Goal: Information Seeking & Learning: Find specific fact

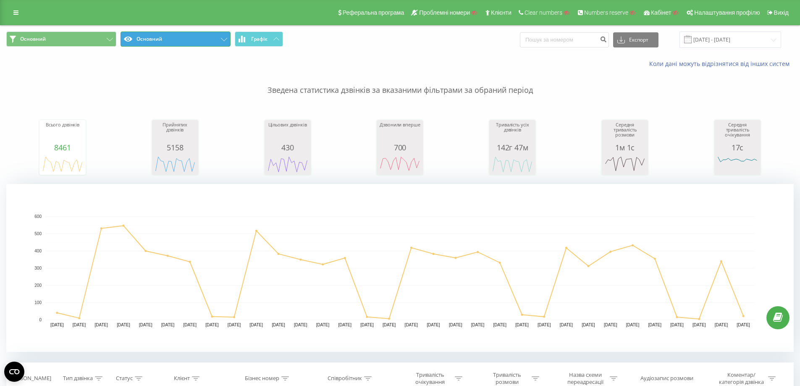
click at [178, 34] on button "Основний" at bounding box center [175, 38] width 110 height 15
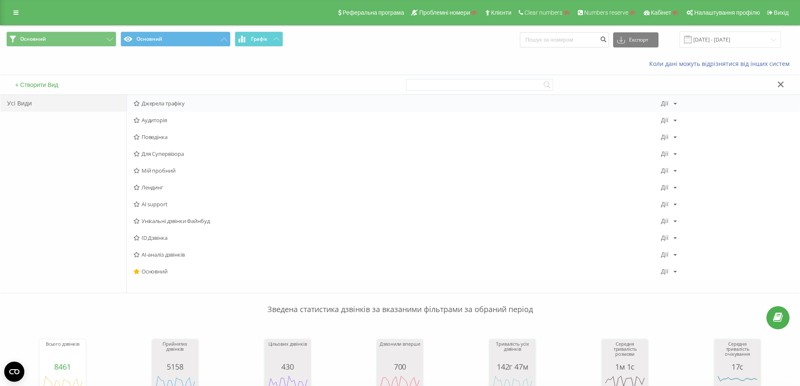
click at [168, 107] on div "Джерела трафіку [PERSON_NAME] Копіювати Видалити За замовчуванням Поділитися" at bounding box center [463, 103] width 673 height 17
click at [177, 108] on div "Джерела трафіку [PERSON_NAME] Копіювати Видалити За замовчуванням Поділитися" at bounding box center [463, 103] width 673 height 17
click at [178, 102] on span "Джерела трафіку" at bounding box center [397, 103] width 527 height 6
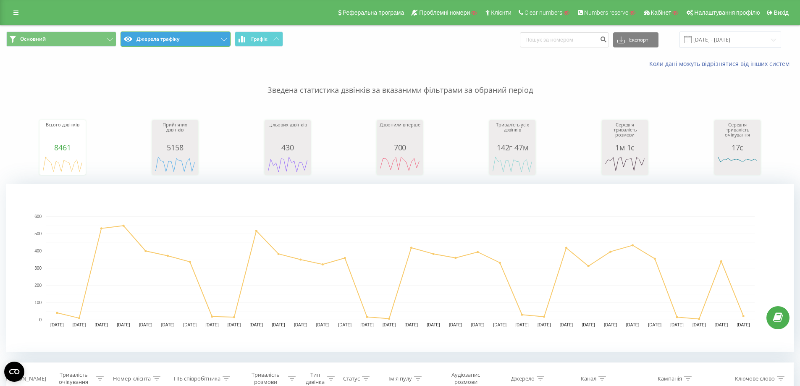
click at [196, 39] on button "Джерела трафіку" at bounding box center [175, 38] width 110 height 15
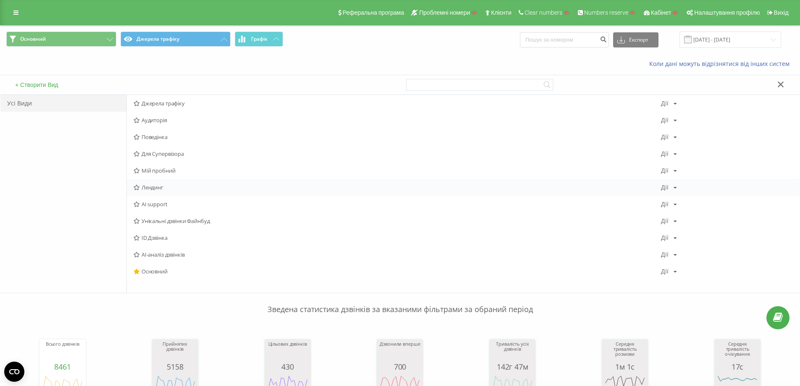
click at [161, 191] on div "Лендинг [PERSON_NAME] Копіювати Видалити За замовчуванням Поділитися" at bounding box center [463, 187] width 673 height 17
click at [158, 193] on div "Лендинг [PERSON_NAME] Копіювати Видалити За замовчуванням Поділитися" at bounding box center [463, 187] width 673 height 17
click at [152, 189] on span "Лендинг" at bounding box center [397, 187] width 527 height 6
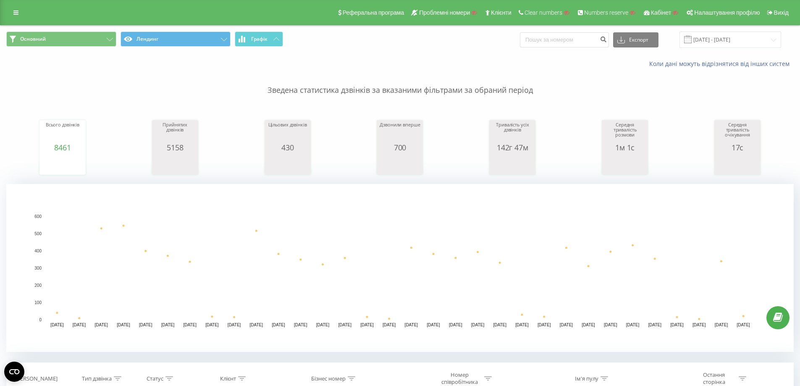
scroll to position [252, 0]
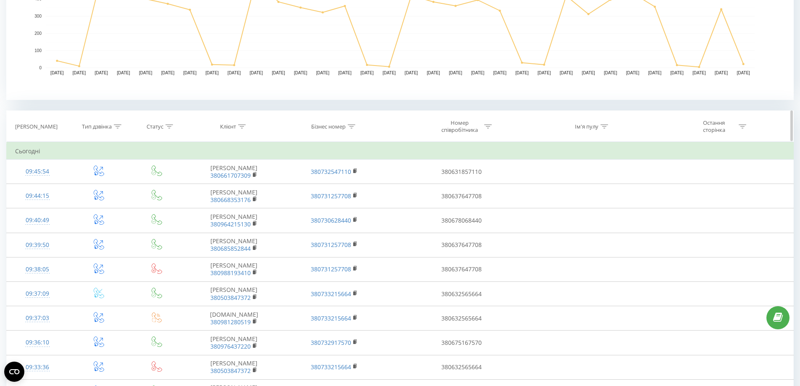
click at [744, 129] on div at bounding box center [743, 126] width 8 height 7
click at [654, 185] on input "text" at bounding box center [655, 186] width 74 height 15
paste input "[DOMAIN_NAME]"
type input "[DOMAIN_NAME]"
click at [665, 198] on span "OK" at bounding box center [673, 202] width 24 height 13
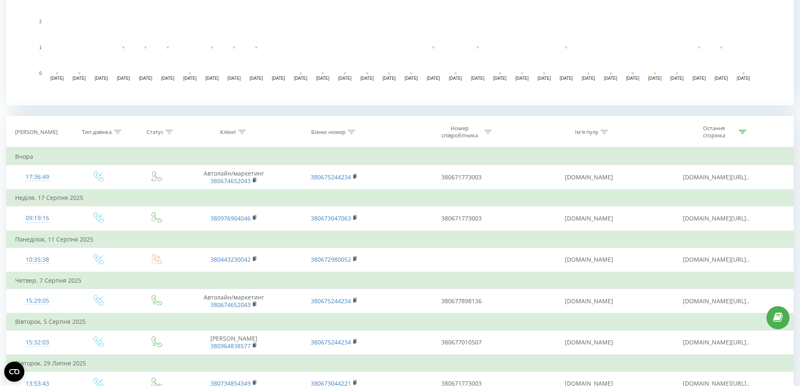
scroll to position [244, 0]
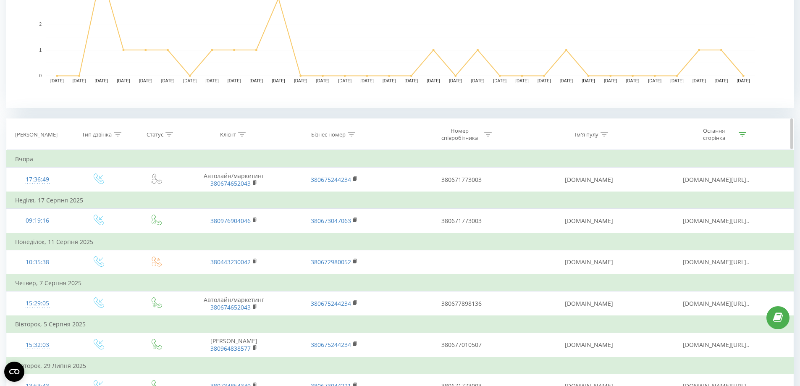
click at [745, 131] on div at bounding box center [743, 134] width 8 height 7
click at [644, 215] on button "Скасувати" at bounding box center [636, 211] width 36 height 10
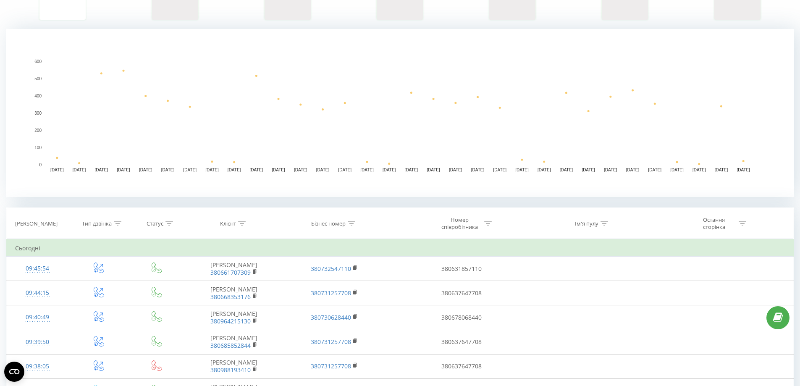
scroll to position [152, 0]
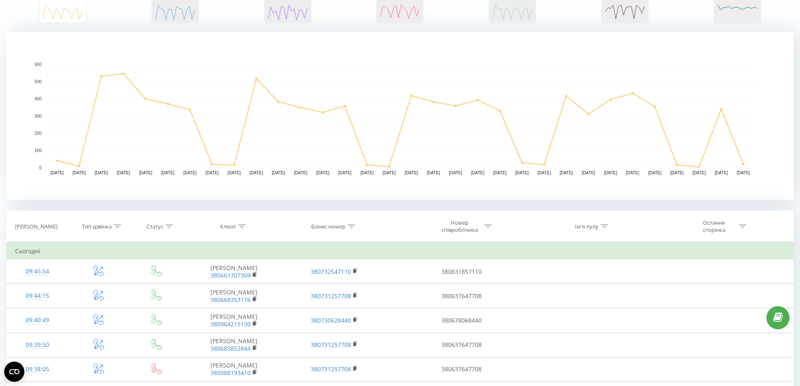
drag, startPoint x: 604, startPoint y: 226, endPoint x: 568, endPoint y: 250, distance: 42.7
click at [604, 226] on icon at bounding box center [604, 226] width 8 height 4
click at [574, 290] on input "text" at bounding box center [589, 286] width 74 height 15
type input "kma"
click button "OK" at bounding box center [607, 303] width 36 height 10
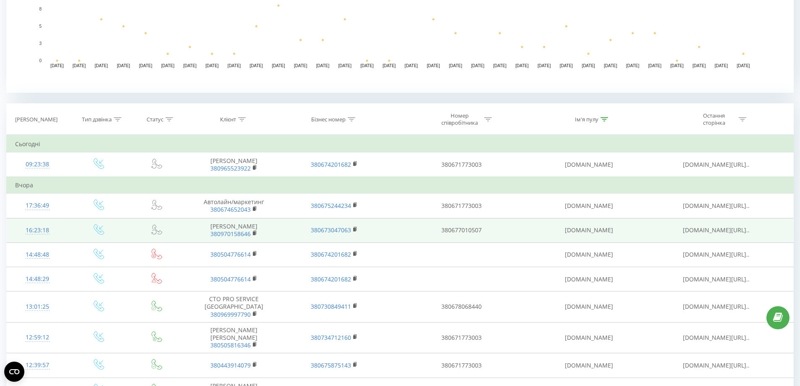
scroll to position [320, 0]
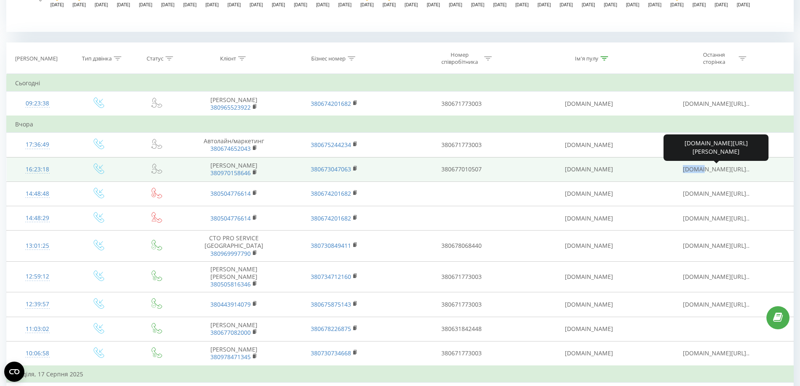
copy span "kma-ua"
drag, startPoint x: 673, startPoint y: 171, endPoint x: 695, endPoint y: 170, distance: 22.3
click at [695, 170] on td "[DOMAIN_NAME][URL].." at bounding box center [716, 169] width 154 height 24
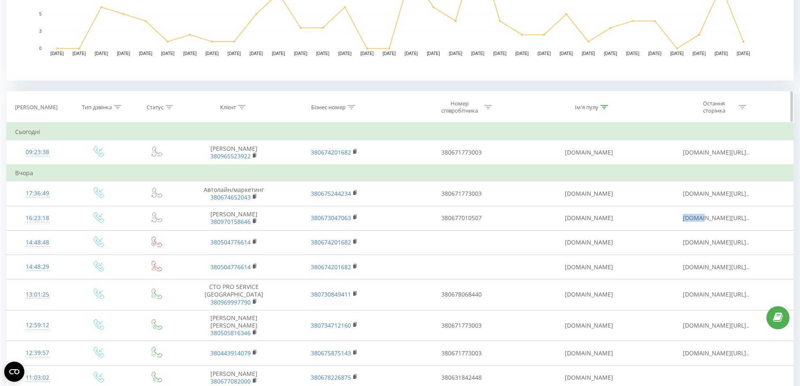
scroll to position [236, 0]
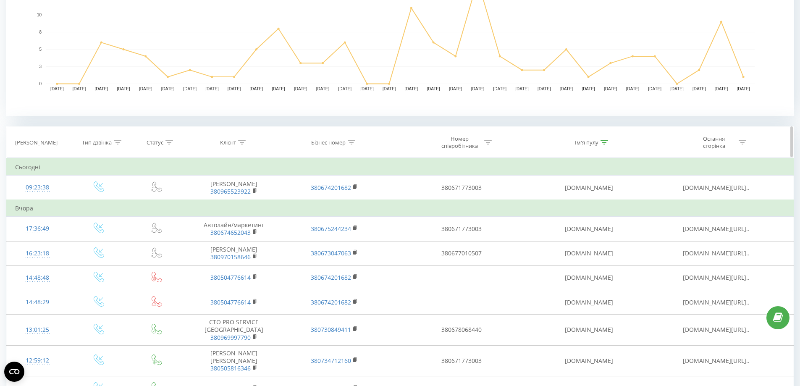
click at [609, 146] on th "Ім'я пулу" at bounding box center [589, 142] width 100 height 31
drag, startPoint x: 605, startPoint y: 143, endPoint x: 568, endPoint y: 210, distance: 76.7
click at [604, 143] on icon at bounding box center [604, 142] width 8 height 4
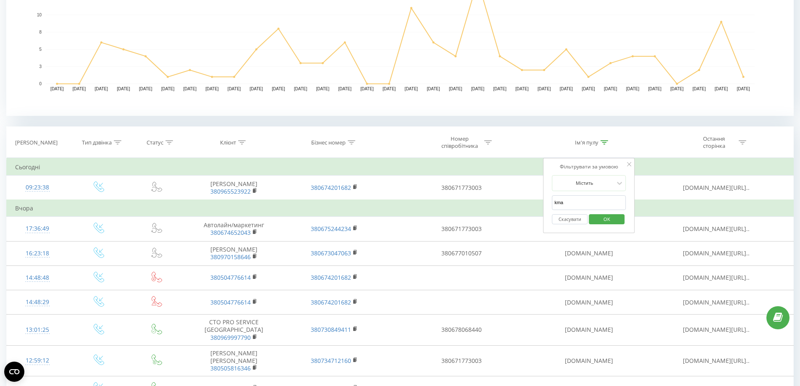
click at [568, 224] on button "Скасувати" at bounding box center [570, 219] width 36 height 10
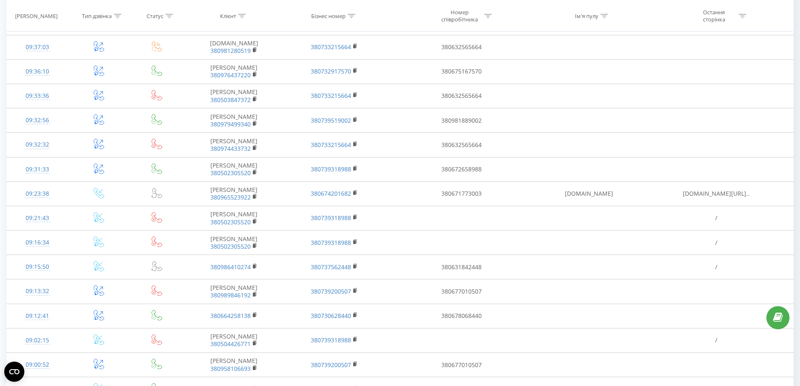
scroll to position [685, 0]
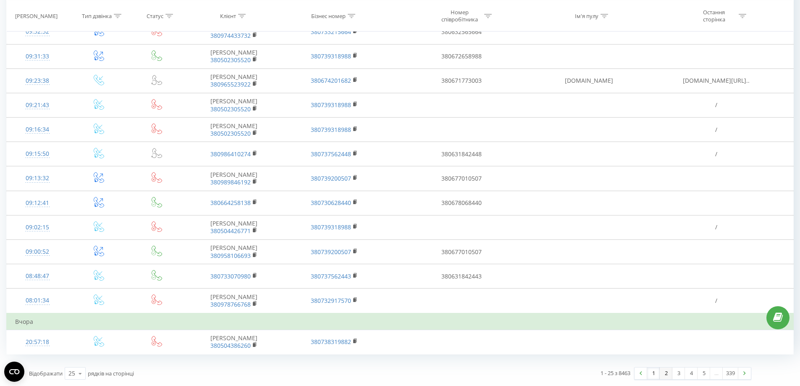
click at [668, 374] on link "2" at bounding box center [666, 373] width 13 height 12
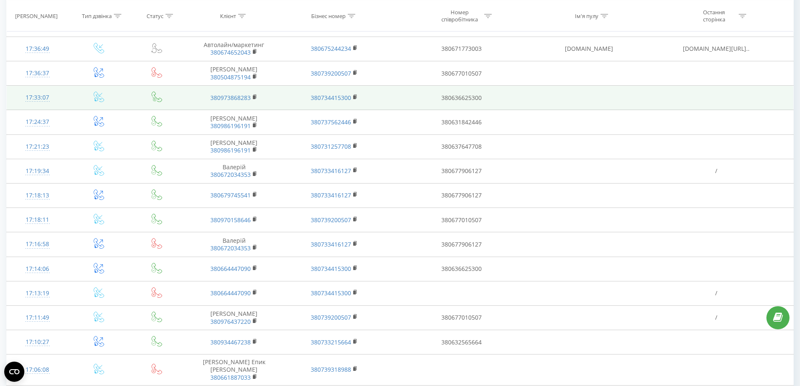
scroll to position [674, 0]
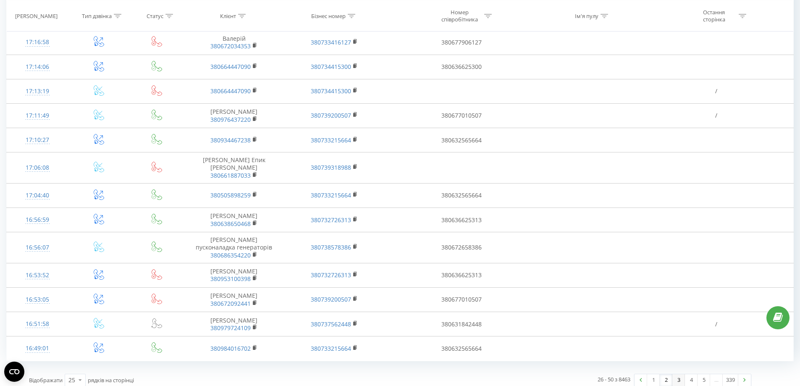
click at [678, 376] on link "3" at bounding box center [678, 380] width 13 height 12
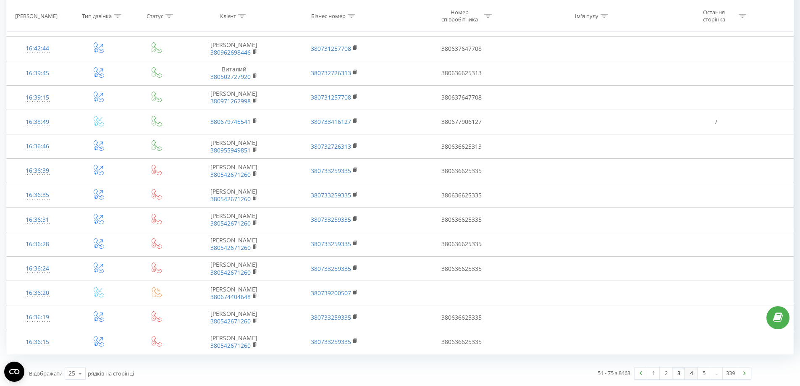
click at [692, 373] on link "4" at bounding box center [691, 373] width 13 height 12
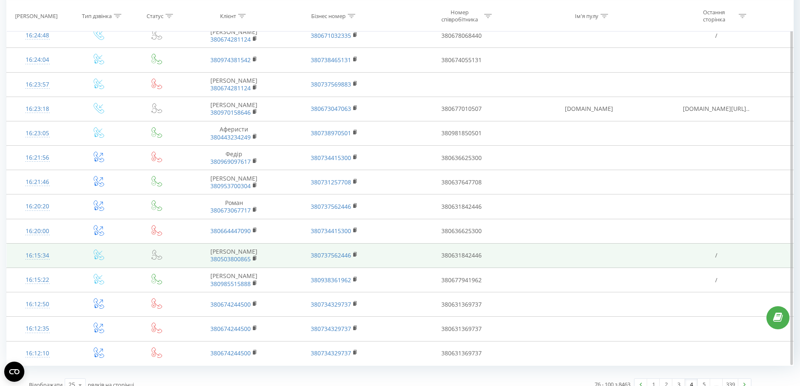
scroll to position [668, 0]
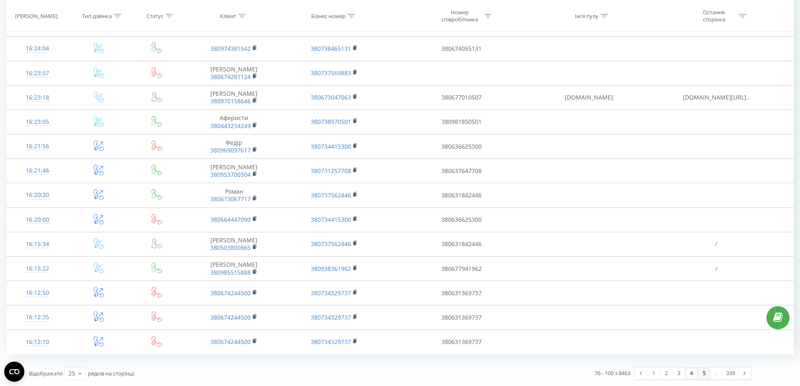
click at [706, 374] on link "5" at bounding box center [703, 373] width 13 height 12
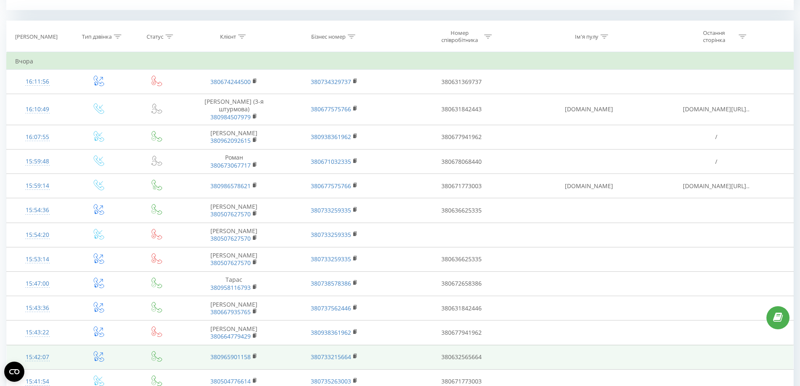
scroll to position [341, 0]
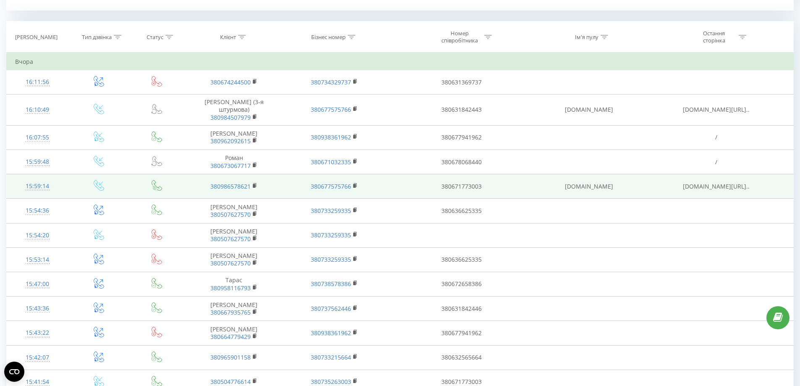
drag, startPoint x: 550, startPoint y: 179, endPoint x: 615, endPoint y: 183, distance: 65.2
click at [615, 183] on td "[DOMAIN_NAME]" at bounding box center [589, 186] width 100 height 24
drag, startPoint x: 677, startPoint y: 183, endPoint x: 723, endPoint y: 181, distance: 45.8
click at [723, 182] on span "[DOMAIN_NAME][URL].." at bounding box center [716, 186] width 67 height 8
copy span "[DOMAIN_NAME]"
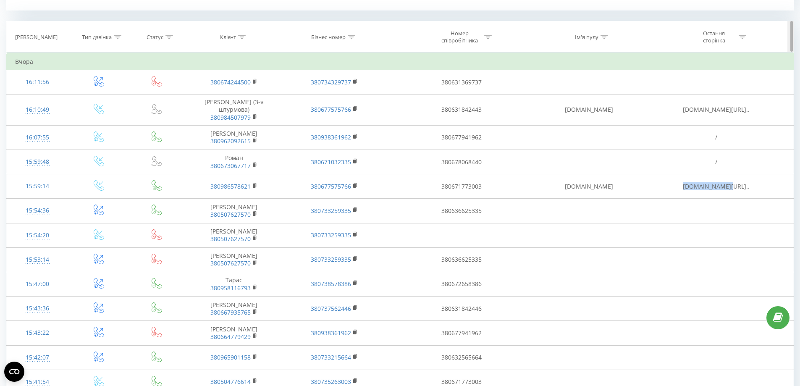
scroll to position [299, 0]
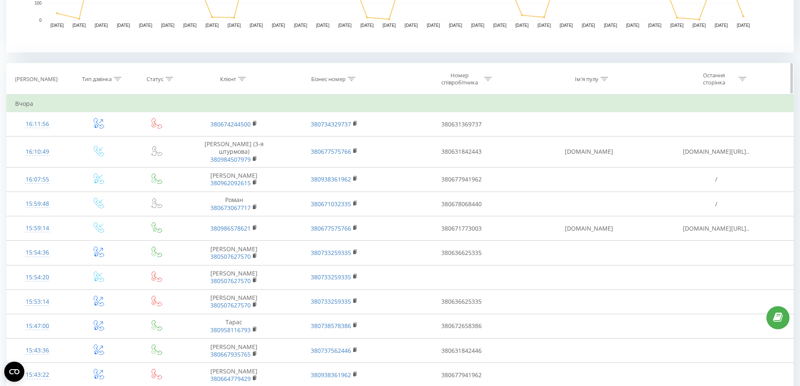
click at [745, 77] on icon at bounding box center [743, 79] width 8 height 4
drag, startPoint x: 655, startPoint y: 134, endPoint x: 653, endPoint y: 128, distance: 6.0
click at [653, 129] on form "Містить [DOMAIN_NAME] Скасувати OK" at bounding box center [655, 139] width 74 height 54
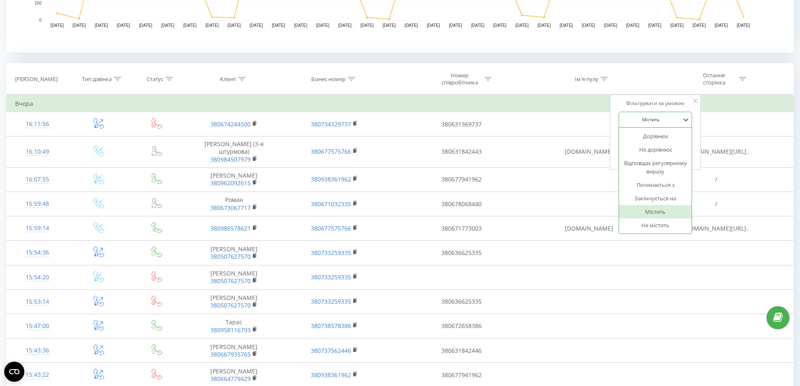
click at [652, 116] on div at bounding box center [651, 119] width 60 height 8
click at [662, 227] on div "Не містить" at bounding box center [655, 224] width 73 height 13
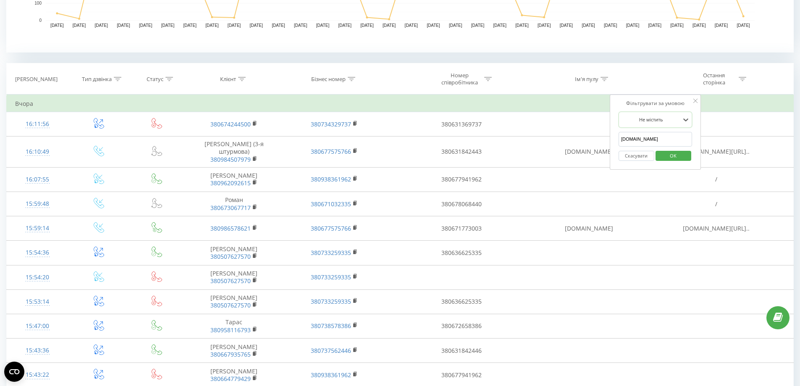
click at [654, 139] on input "[DOMAIN_NAME]" at bounding box center [655, 139] width 74 height 15
paste input "[DOMAIN_NAME]"
type input "[DOMAIN_NAME]"
click at [666, 156] on span "OK" at bounding box center [673, 155] width 24 height 13
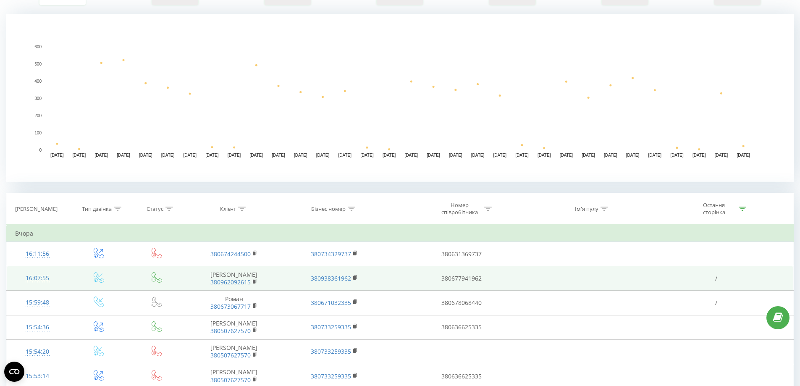
scroll to position [249, 0]
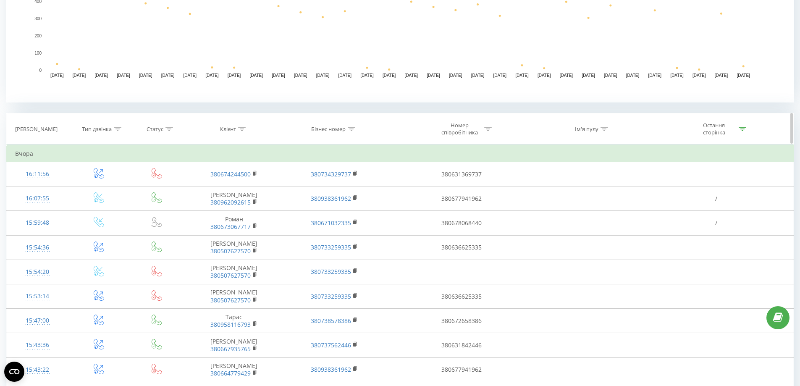
click at [121, 129] on icon at bounding box center [118, 129] width 8 height 4
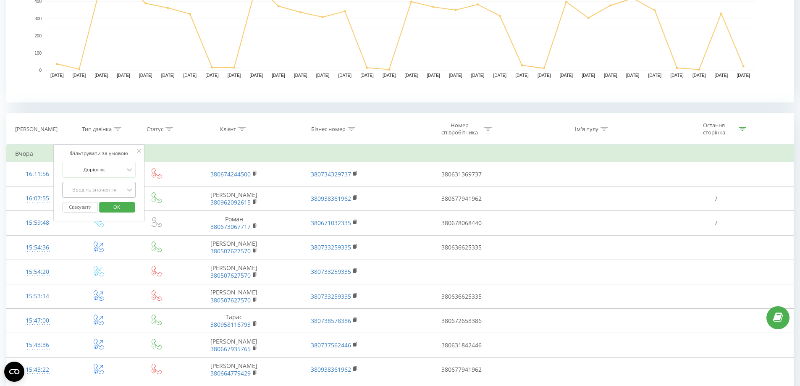
click at [115, 191] on div "Введіть значення" at bounding box center [95, 189] width 60 height 7
drag, startPoint x: 110, startPoint y: 205, endPoint x: 115, endPoint y: 210, distance: 6.8
click at [110, 207] on div "Вхідний" at bounding box center [99, 205] width 73 height 13
click at [118, 211] on span "OK" at bounding box center [117, 206] width 24 height 13
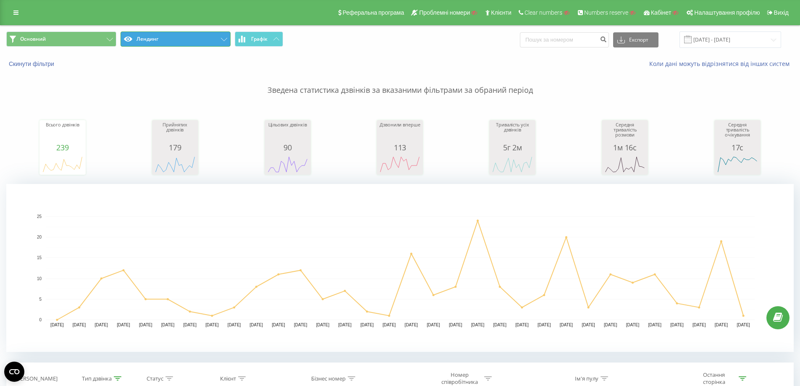
click at [195, 35] on button "Лендинг" at bounding box center [175, 38] width 110 height 15
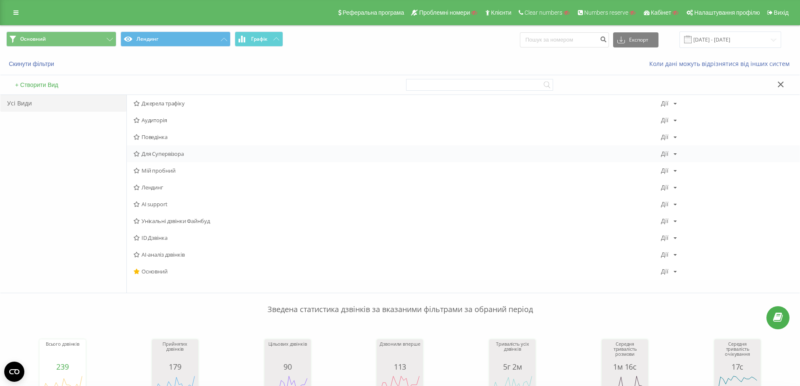
click at [176, 155] on span "Для Супервізора" at bounding box center [397, 154] width 527 height 6
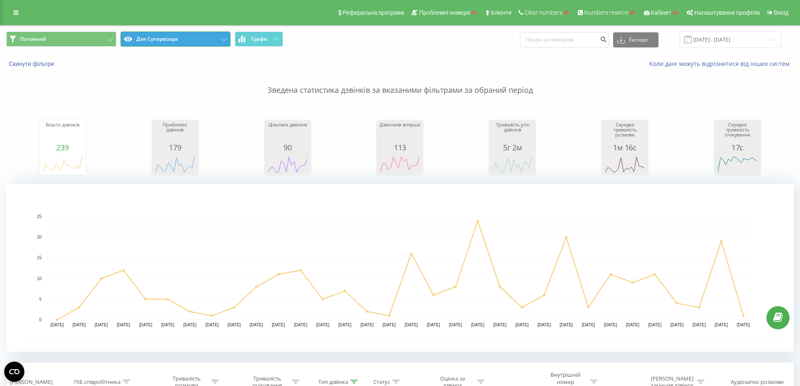
click at [186, 45] on button "Для Супервізора" at bounding box center [175, 38] width 110 height 15
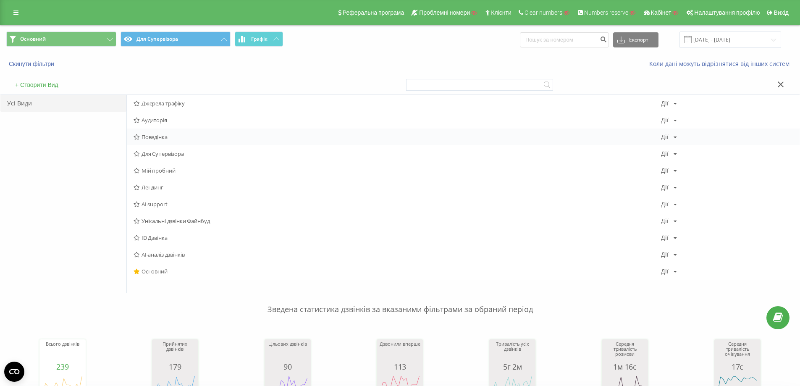
click at [160, 137] on span "Поведінка" at bounding box center [397, 137] width 527 height 6
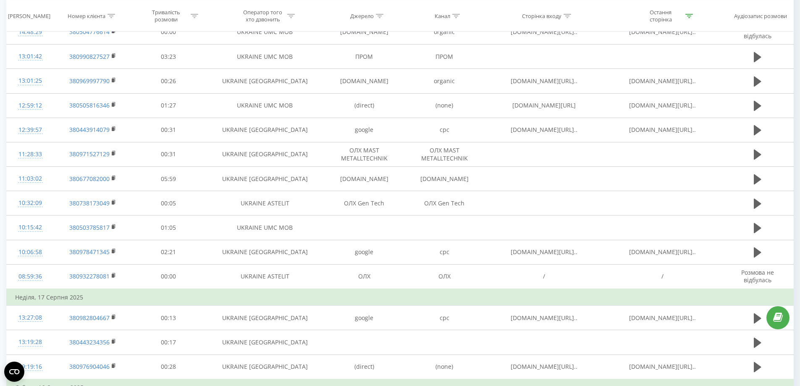
scroll to position [718, 0]
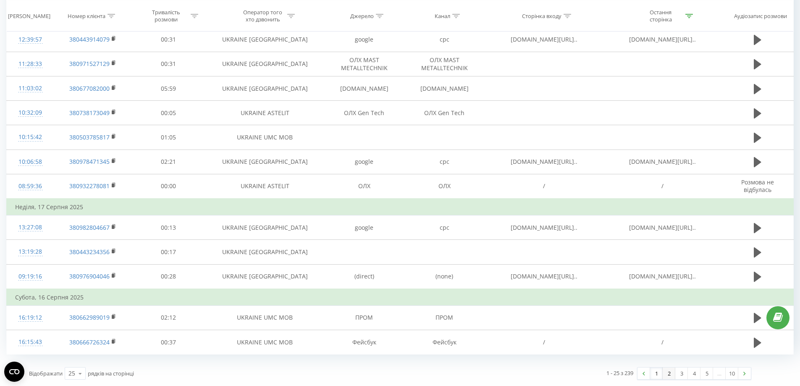
click at [666, 372] on link "2" at bounding box center [669, 373] width 13 height 12
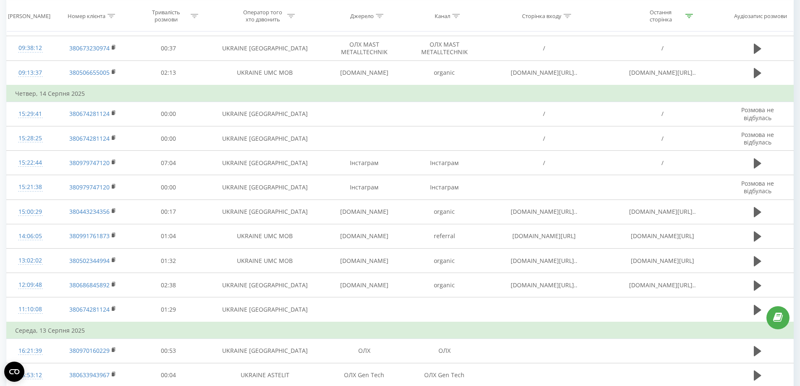
scroll to position [718, 0]
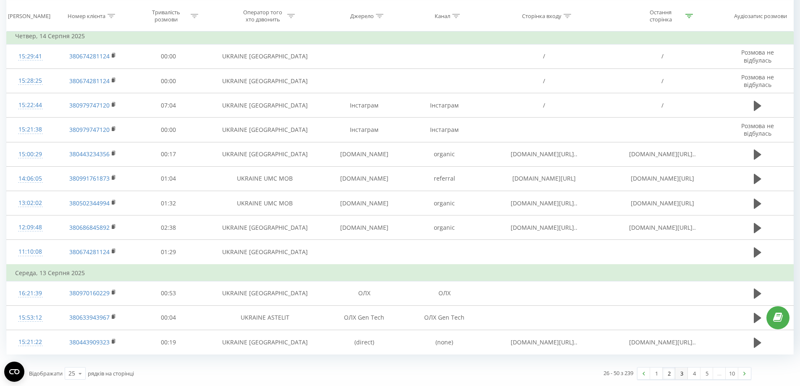
click at [679, 373] on link "3" at bounding box center [681, 373] width 13 height 12
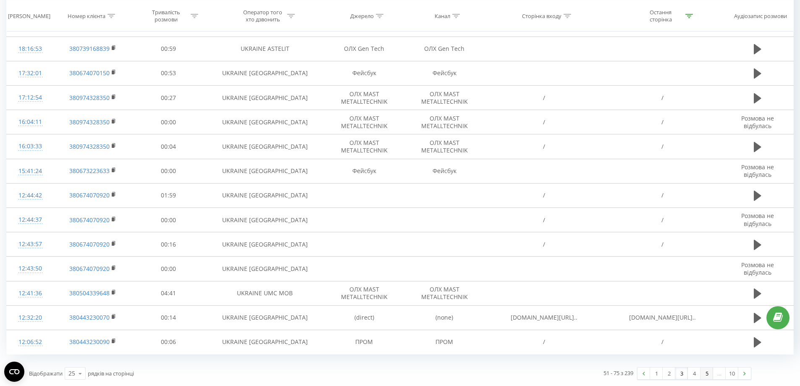
click at [700, 374] on link "5" at bounding box center [706, 373] width 13 height 12
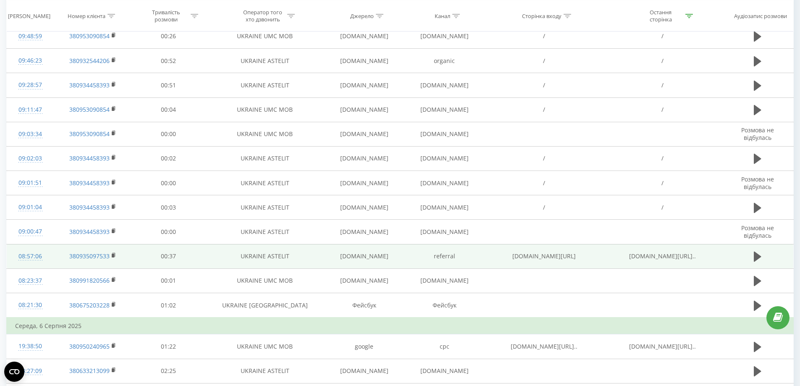
scroll to position [643, 0]
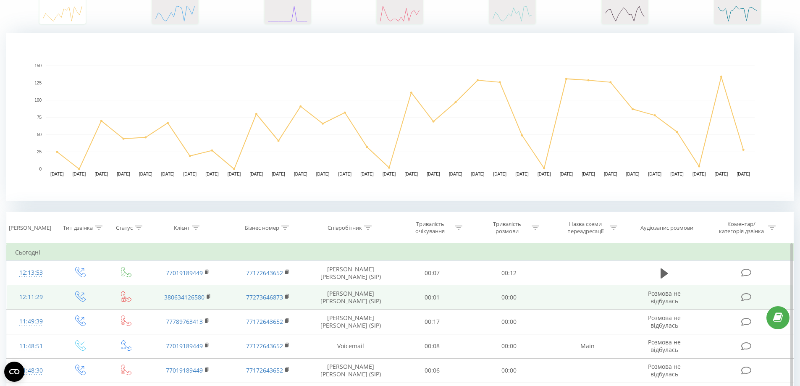
scroll to position [294, 0]
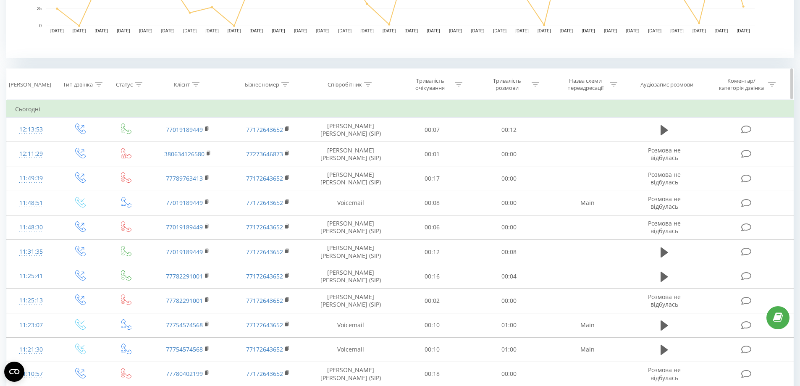
click at [364, 86] on icon at bounding box center [368, 84] width 8 height 4
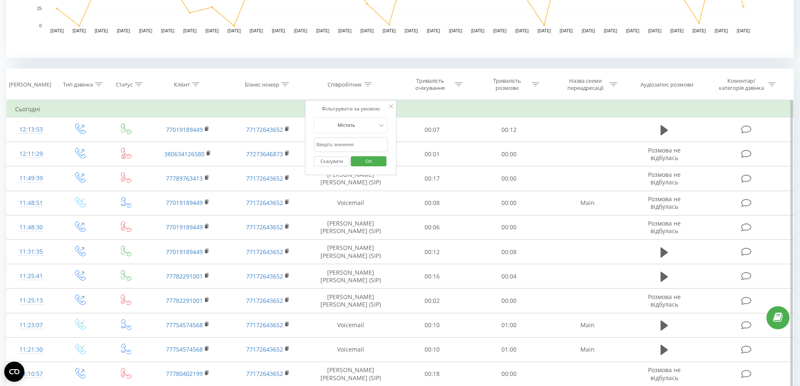
click at [342, 145] on input "text" at bounding box center [351, 144] width 74 height 15
paste input "Карповцева Марія"
type input "Карповцева Марія"
click at [364, 162] on span "OK" at bounding box center [369, 161] width 24 height 13
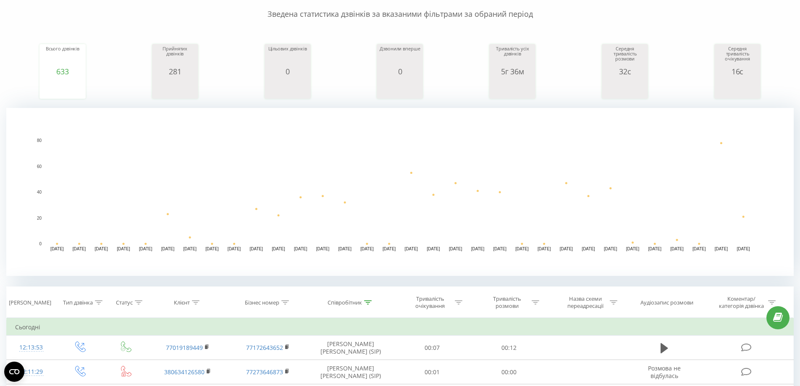
scroll to position [244, 0]
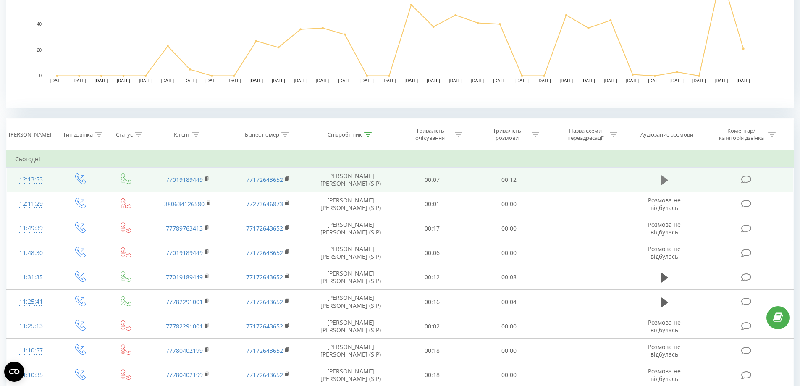
click at [665, 181] on icon at bounding box center [664, 180] width 8 height 10
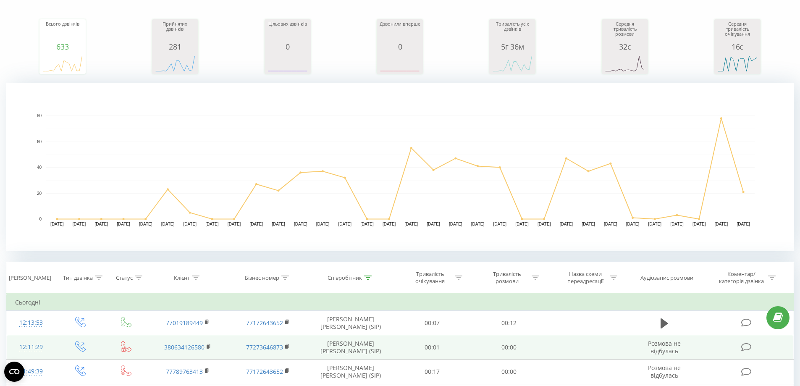
scroll to position [210, 0]
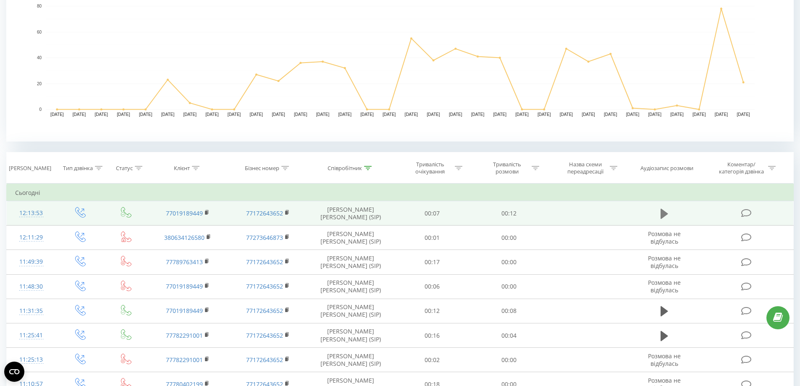
click at [667, 214] on icon at bounding box center [664, 213] width 8 height 10
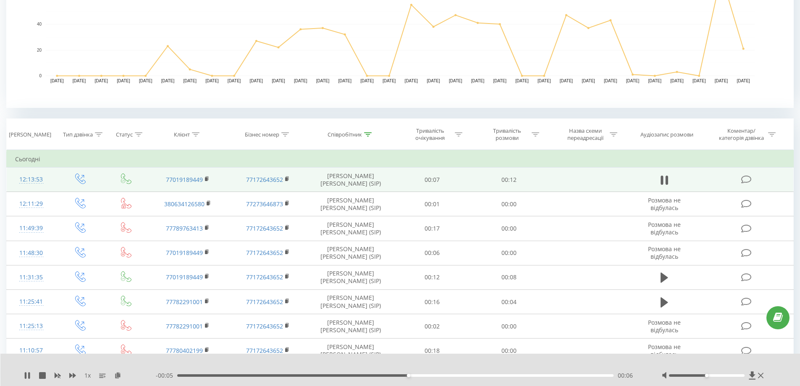
scroll to position [294, 0]
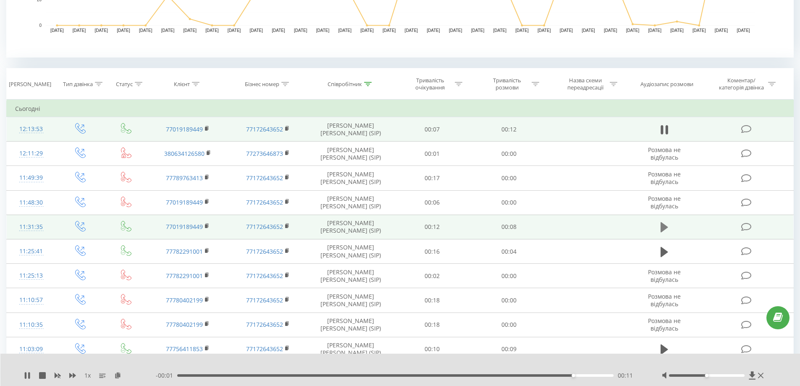
click at [660, 228] on icon at bounding box center [664, 227] width 8 height 12
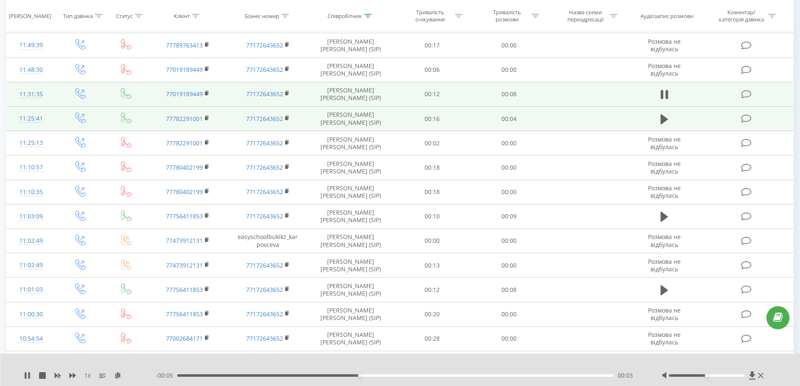
scroll to position [588, 0]
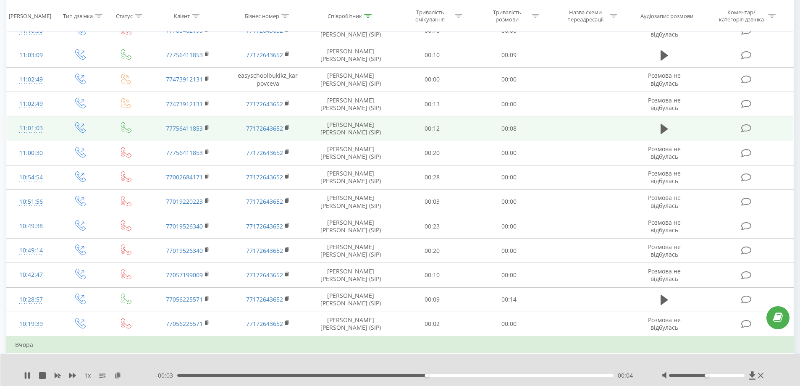
click at [657, 128] on td at bounding box center [664, 128] width 74 height 24
click at [665, 133] on icon at bounding box center [664, 129] width 8 height 12
